Goal: Navigation & Orientation: Find specific page/section

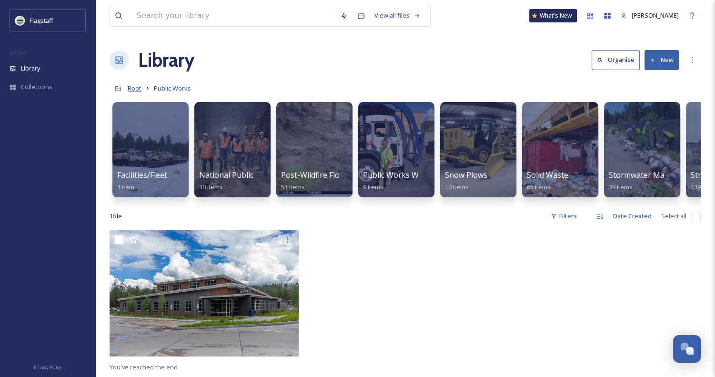
click at [137, 91] on span "Root" at bounding box center [135, 88] width 14 height 9
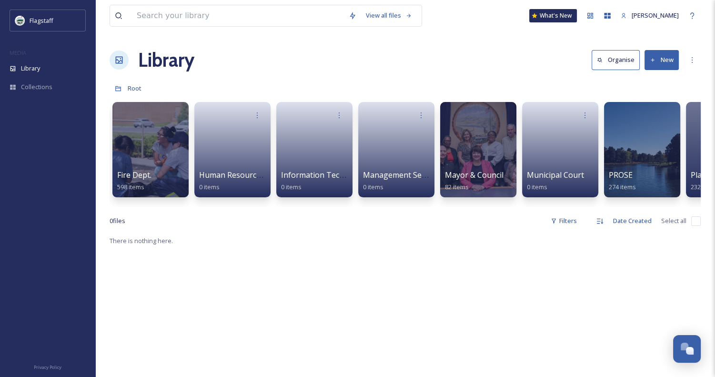
scroll to position [0, 496]
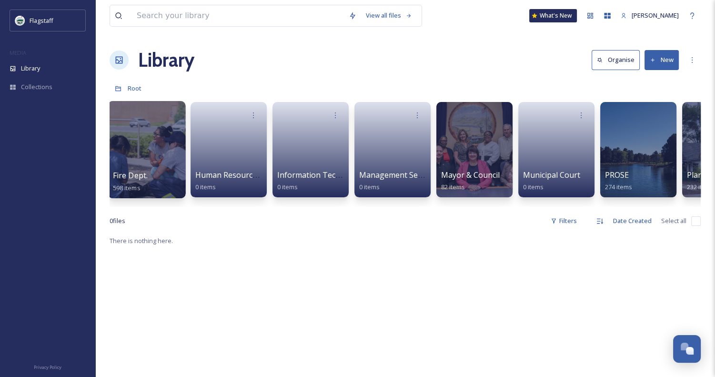
click at [135, 178] on span "Fire Dept." at bounding box center [130, 175] width 35 height 10
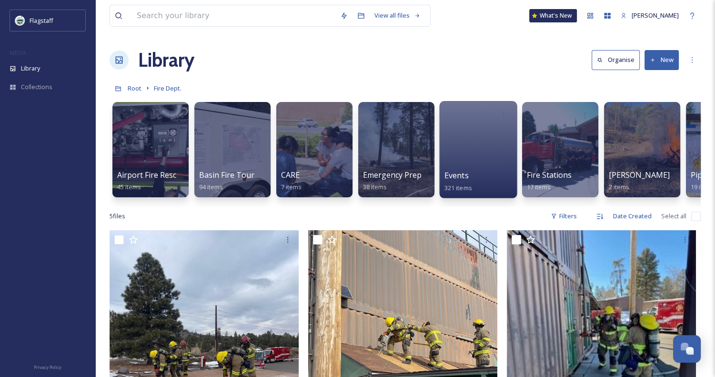
click at [486, 170] on div "Events 321 items" at bounding box center [479, 182] width 68 height 24
click at [481, 150] on div at bounding box center [478, 149] width 78 height 97
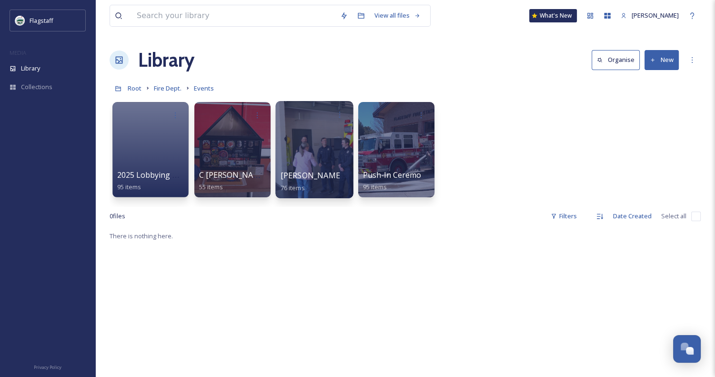
click at [318, 154] on div at bounding box center [314, 149] width 78 height 97
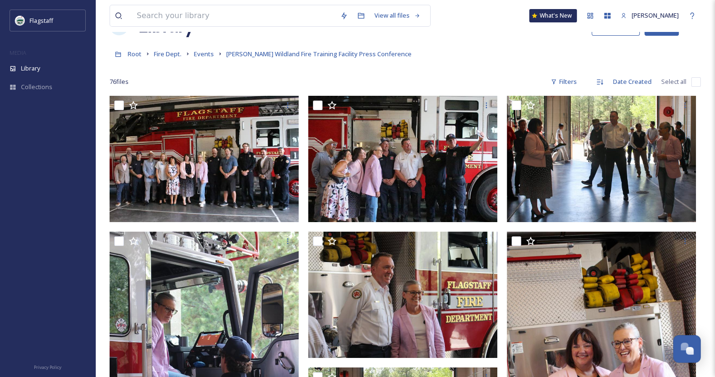
scroll to position [36, 0]
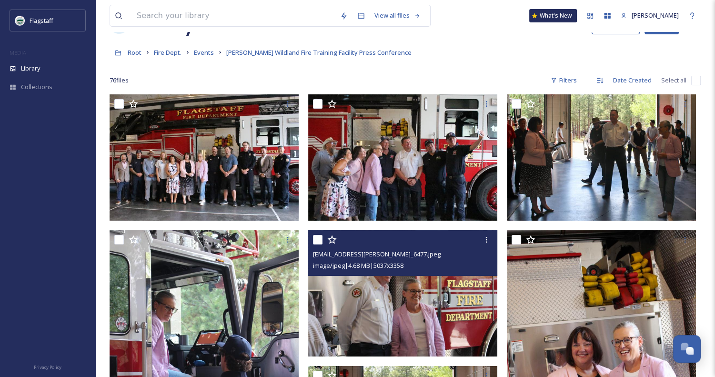
click at [415, 301] on img at bounding box center [402, 293] width 189 height 126
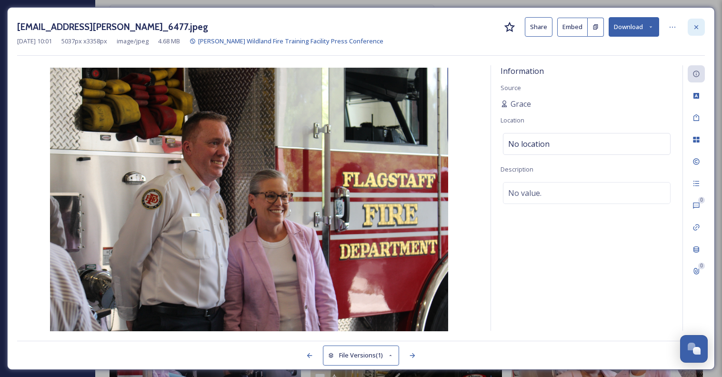
click at [701, 26] on div at bounding box center [696, 27] width 17 height 17
